Goal: Check status: Check status

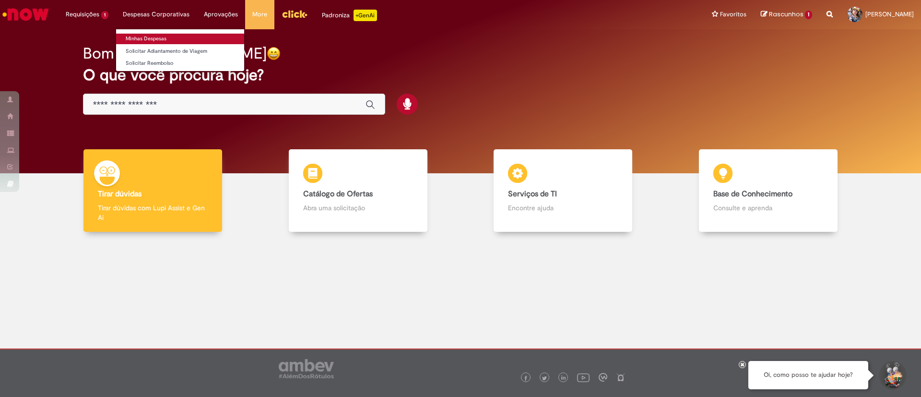
click at [155, 34] on link "Minhas Despesas" at bounding box center [180, 39] width 128 height 11
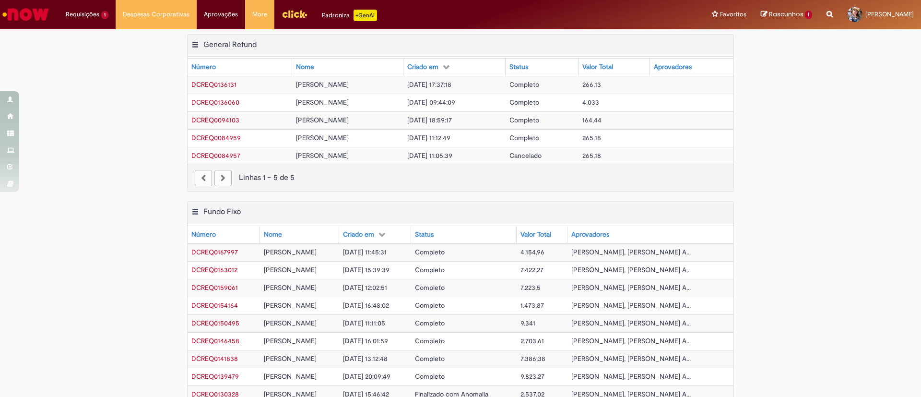
click at [384, 250] on span "[DATE] 11:45:31" at bounding box center [365, 252] width 44 height 9
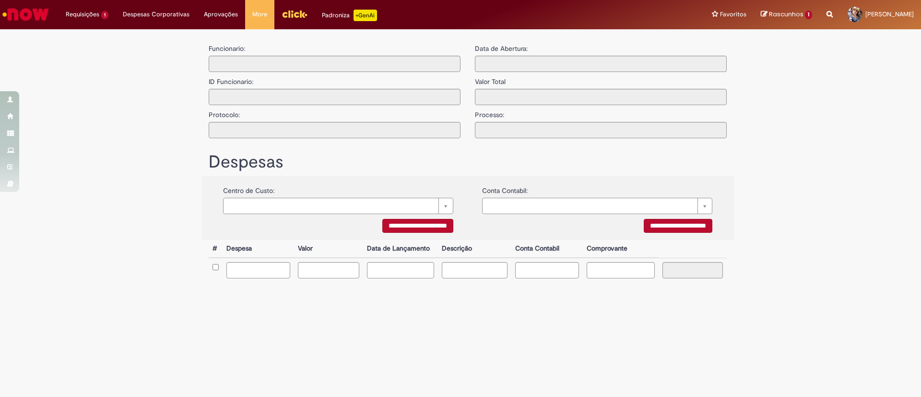
type input "**********"
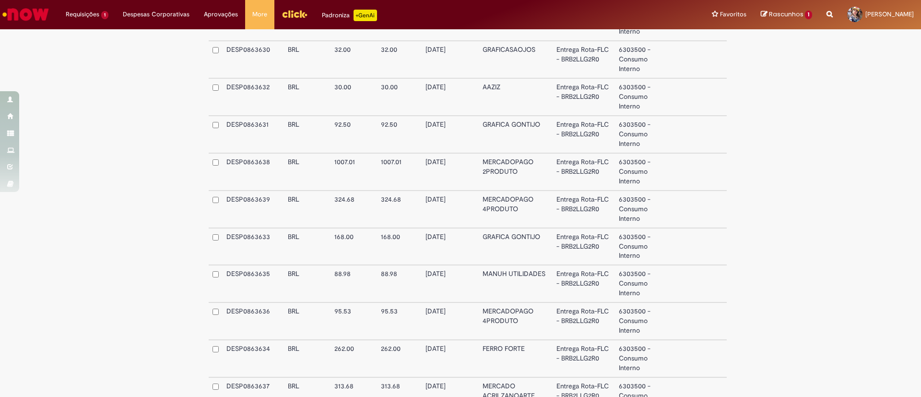
scroll to position [759, 0]
